Goal: Task Accomplishment & Management: Complete application form

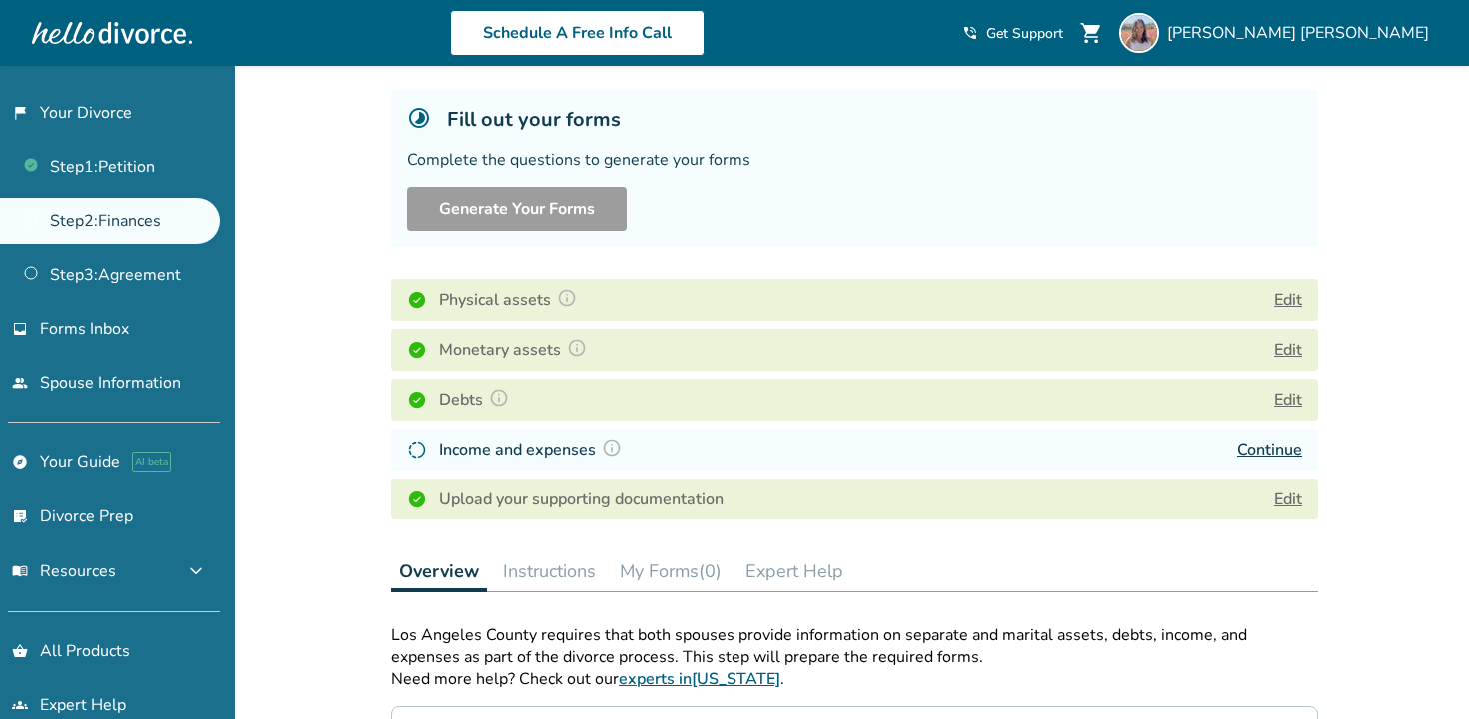
click at [1283, 347] on button "Edit" at bounding box center [1288, 350] width 28 height 24
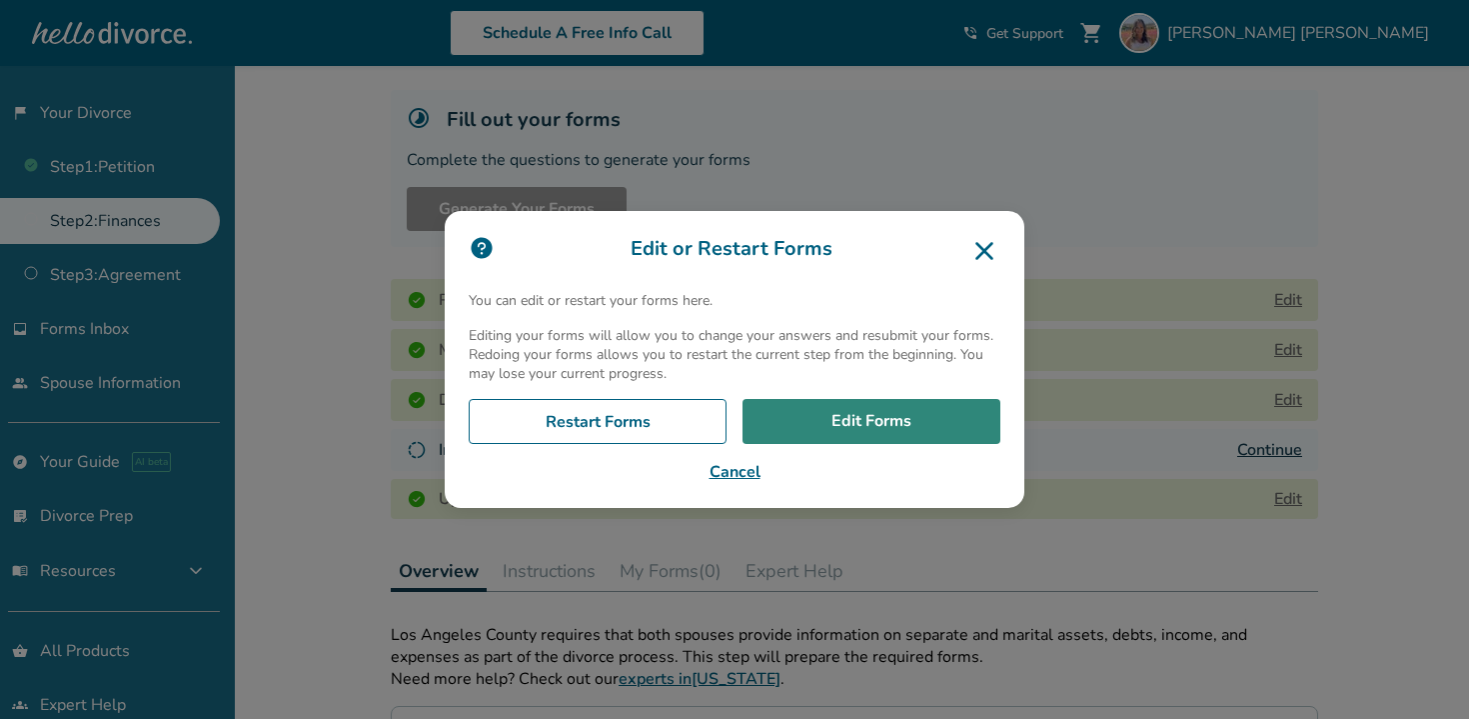
click at [863, 415] on link "Edit Forms" at bounding box center [872, 422] width 258 height 46
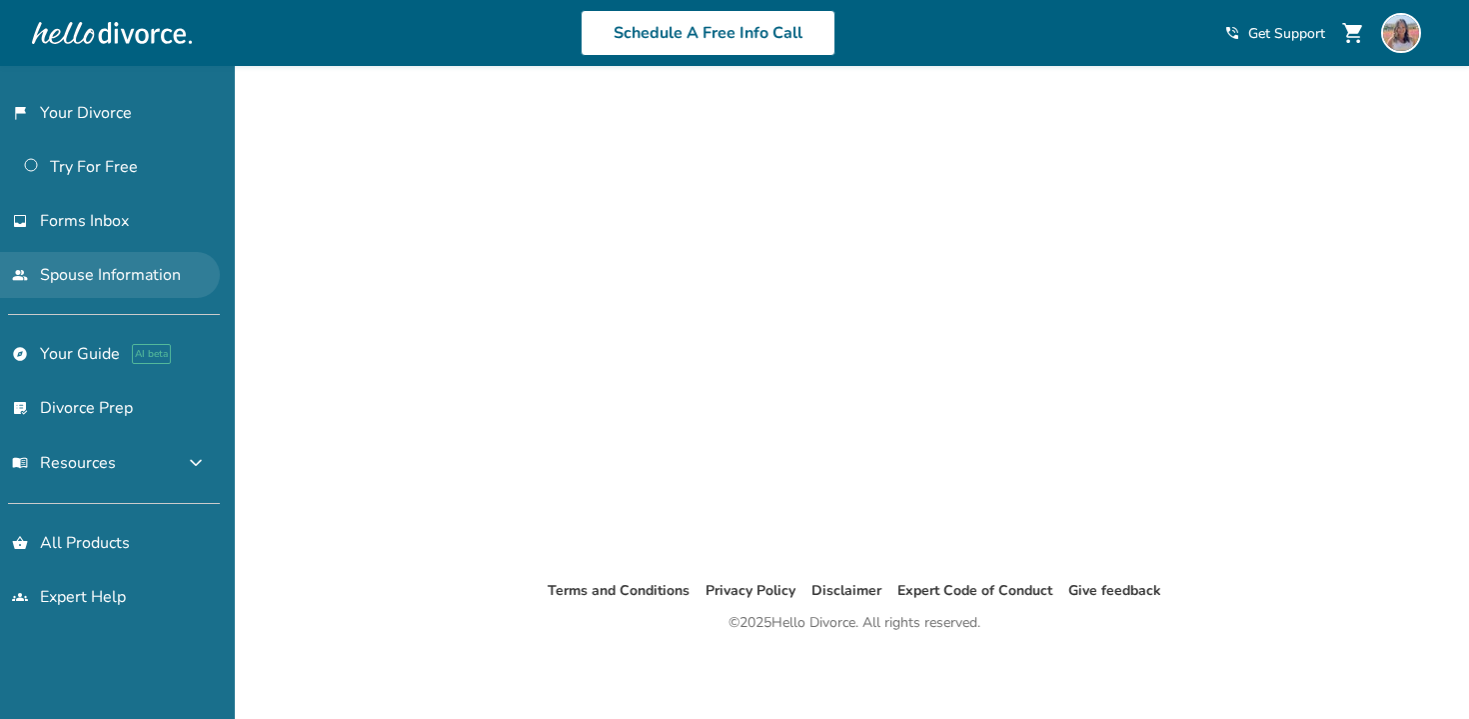
scroll to position [81, 0]
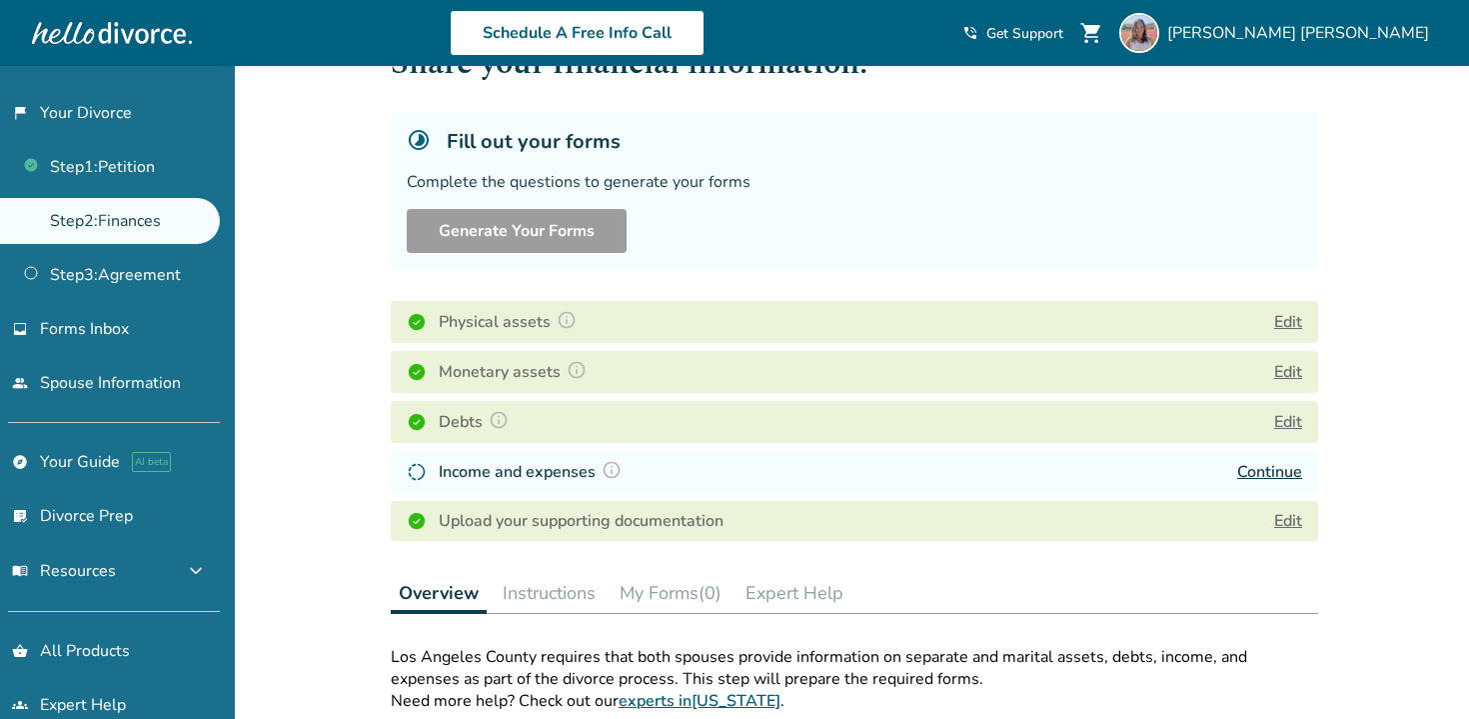
click at [1288, 425] on button "Edit" at bounding box center [1288, 422] width 28 height 24
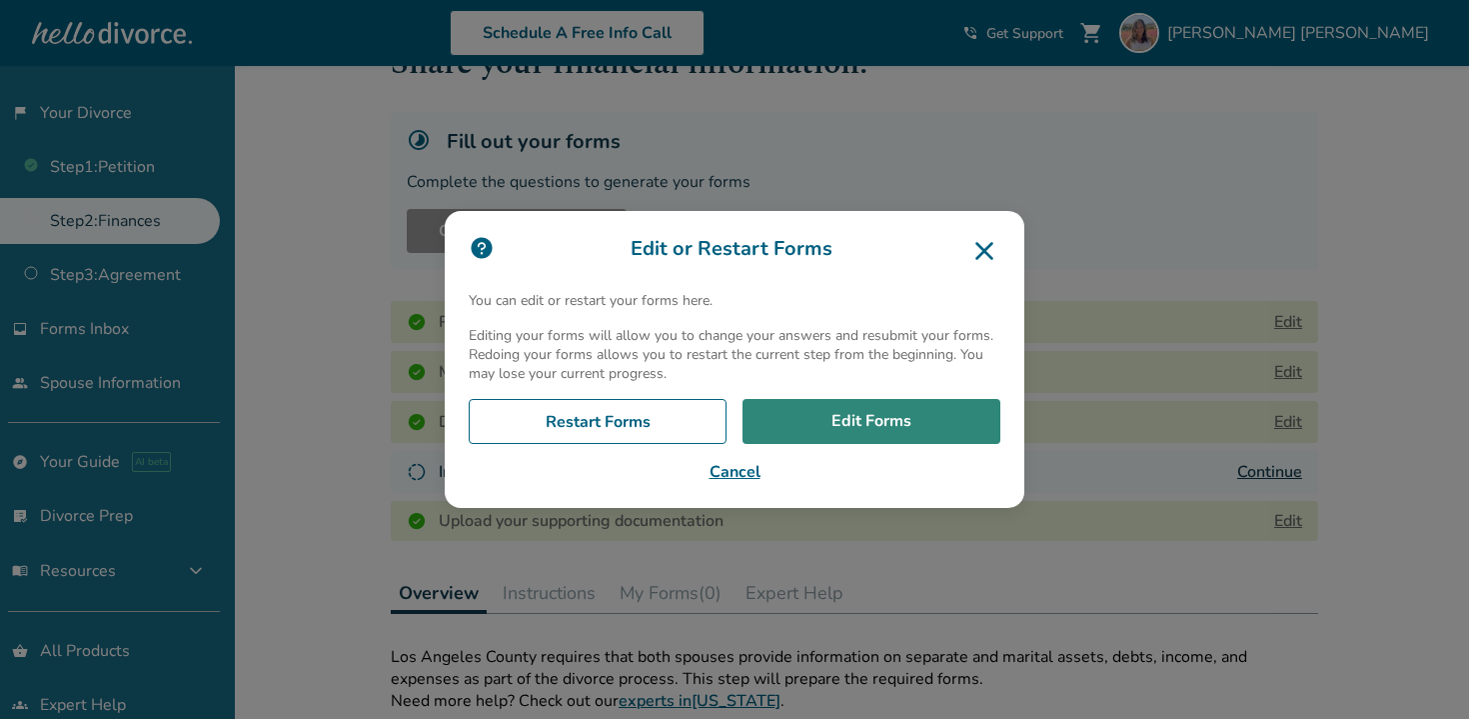
click at [865, 417] on link "Edit Forms" at bounding box center [872, 422] width 258 height 46
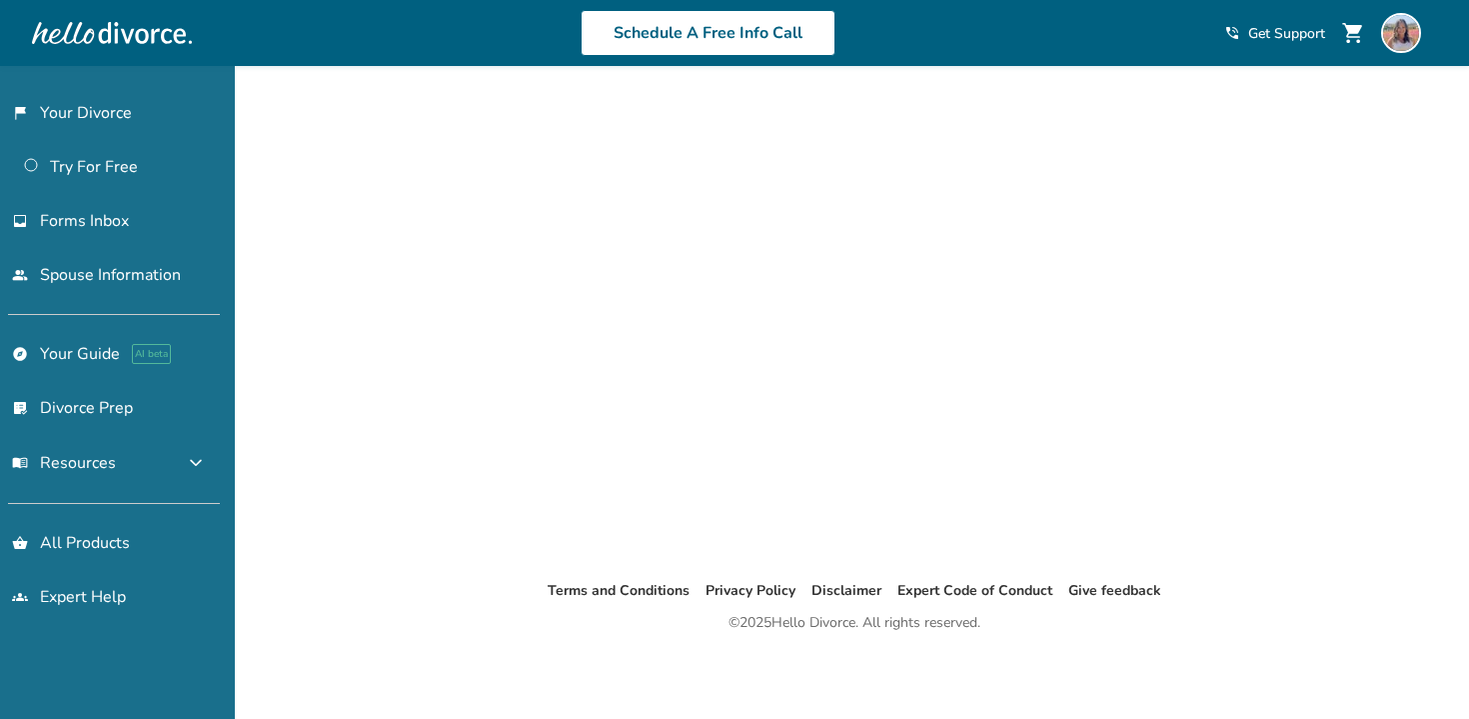
scroll to position [66, 0]
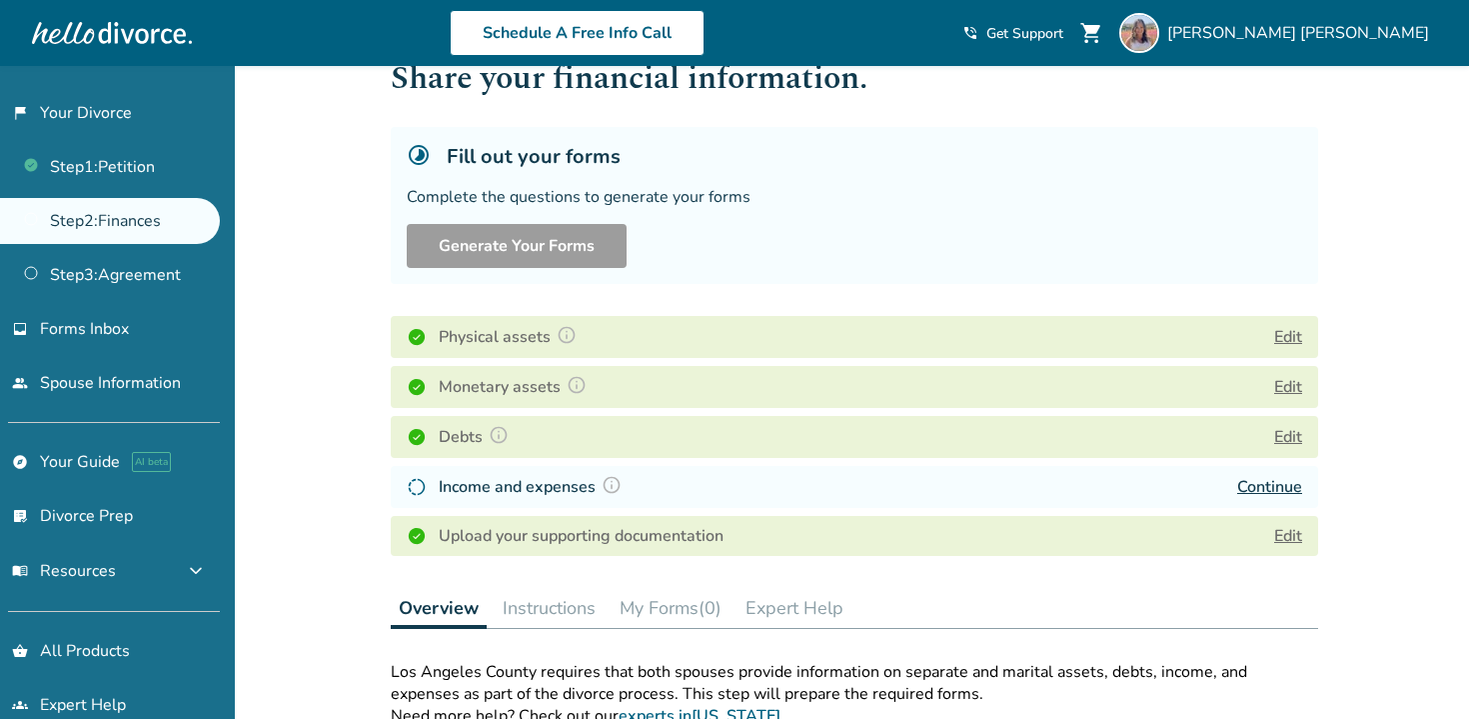
click at [1287, 383] on button "Edit" at bounding box center [1288, 387] width 28 height 24
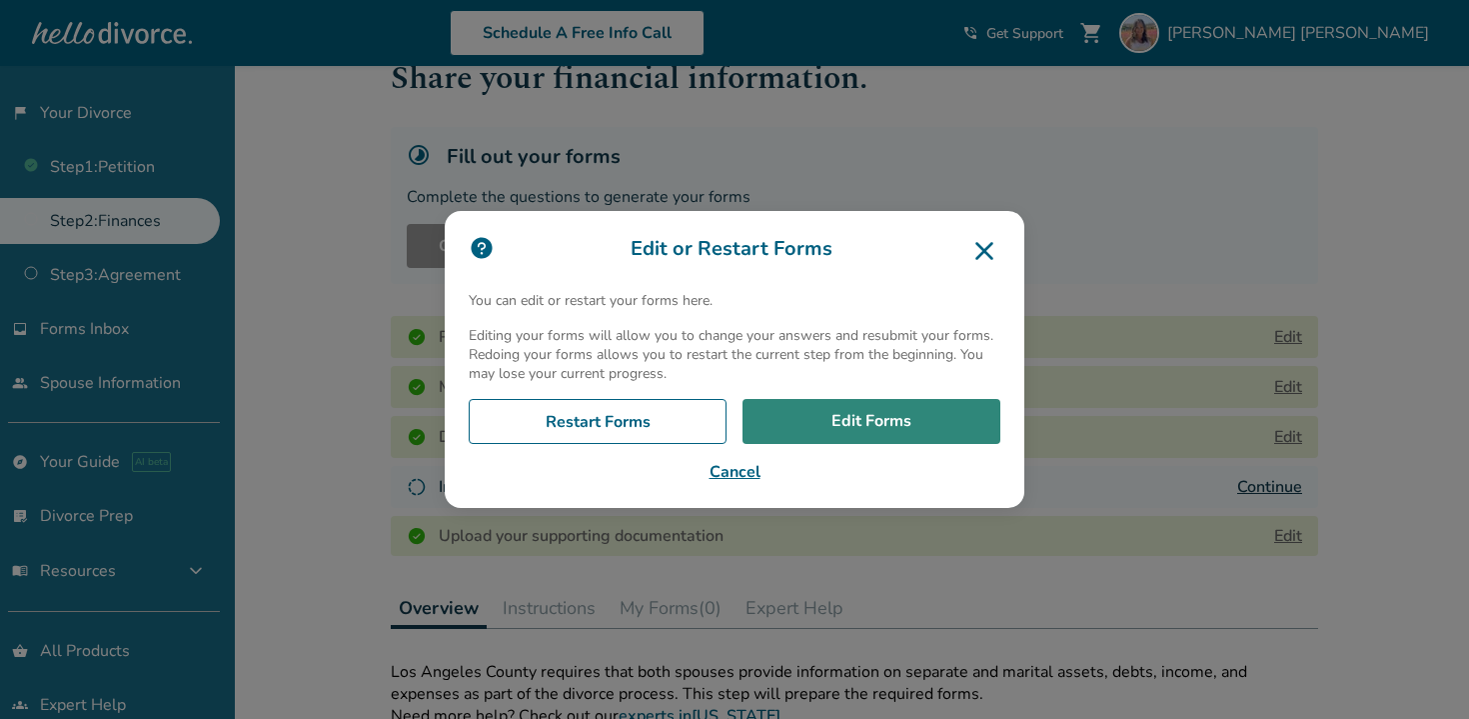
click at [870, 418] on link "Edit Forms" at bounding box center [872, 422] width 258 height 46
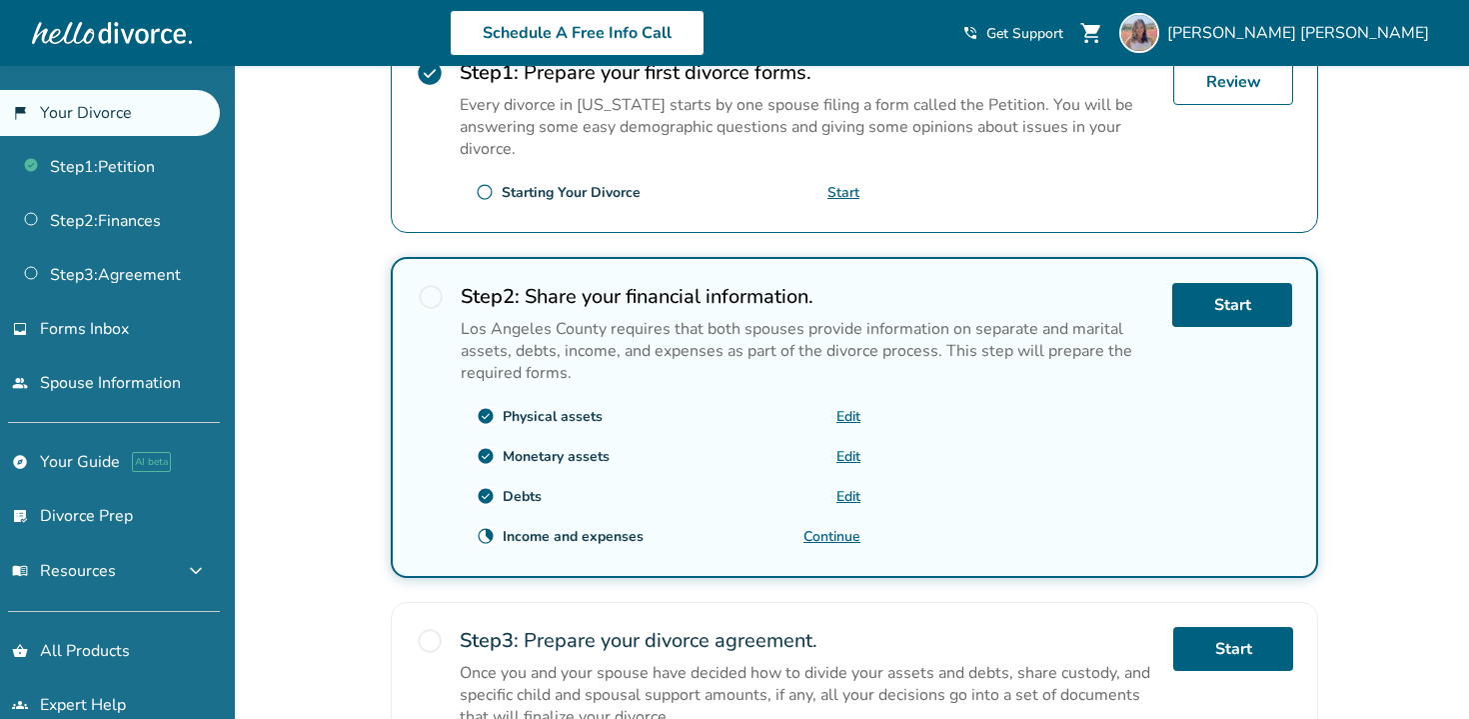
scroll to position [447, 0]
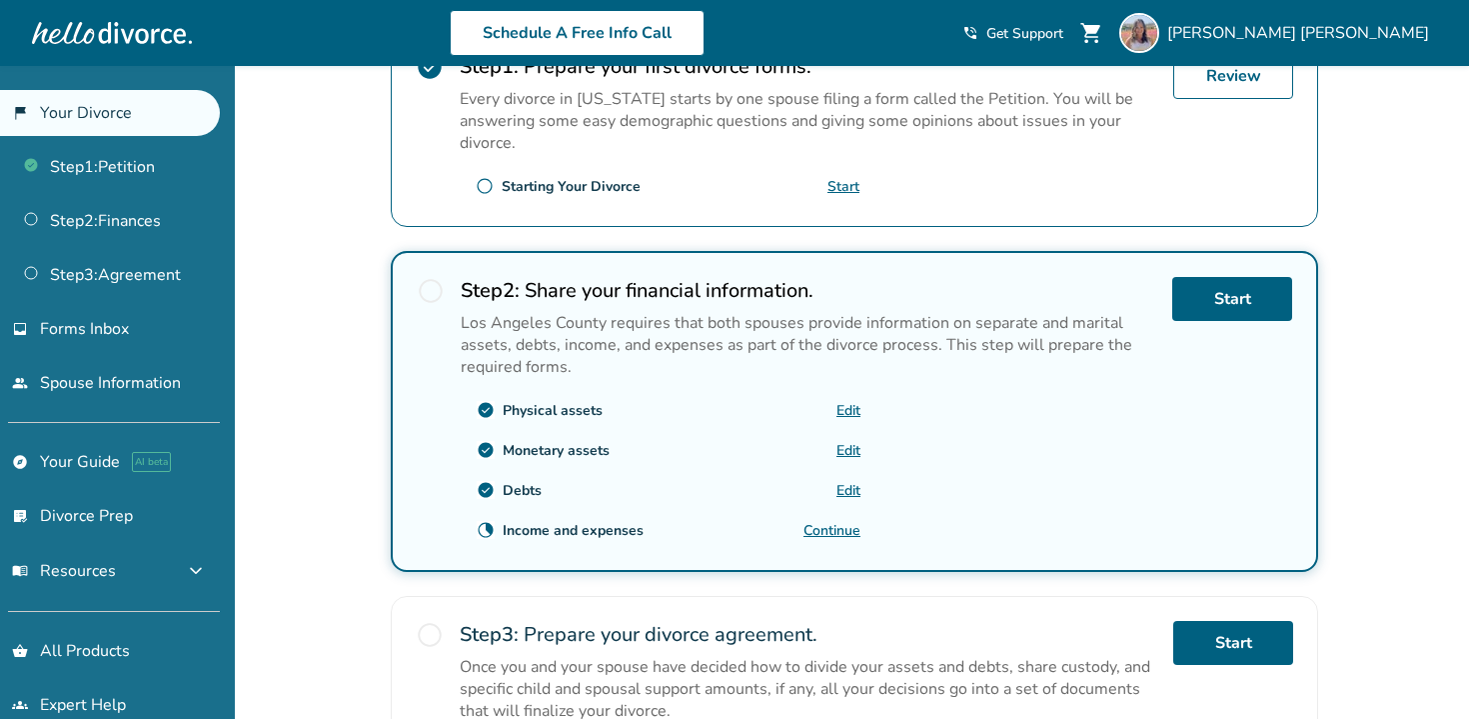
click at [843, 530] on link "Continue" at bounding box center [832, 530] width 57 height 19
